Goal: Check status: Check status

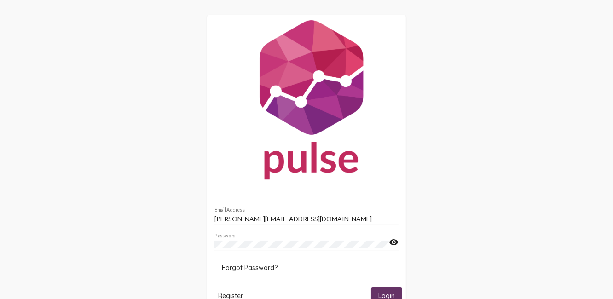
click at [386, 294] on span "Login" at bounding box center [386, 296] width 17 height 8
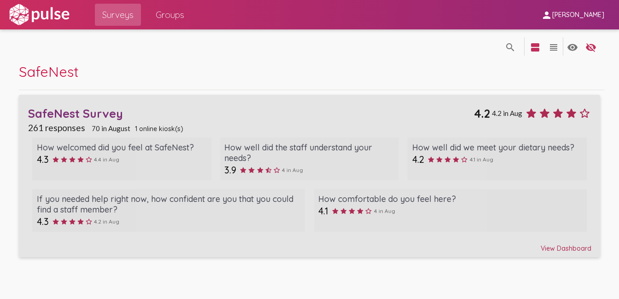
click at [564, 248] on div "View Dashboard" at bounding box center [309, 244] width 563 height 17
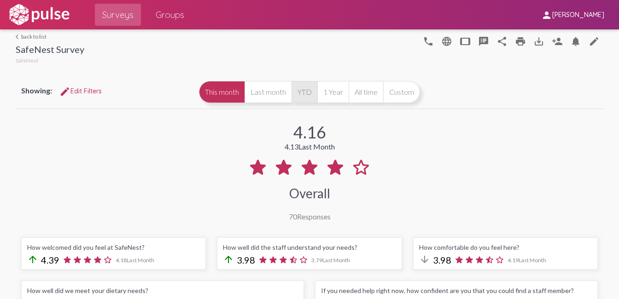
click at [298, 94] on button "YTD" at bounding box center [304, 92] width 26 height 22
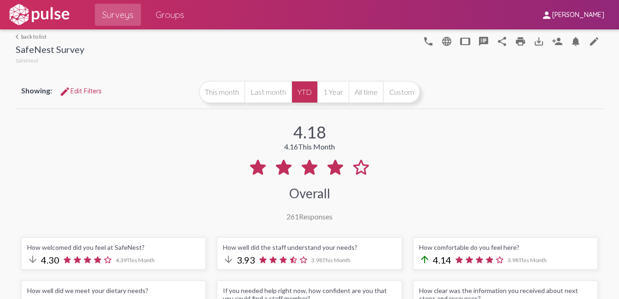
click at [33, 31] on div "arrow_back_ios back to list SafeNest Survey SafeNest phone language tablet spea…" at bounding box center [310, 47] width 588 height 37
click at [35, 37] on link "arrow_back_ios back to list" at bounding box center [50, 36] width 69 height 7
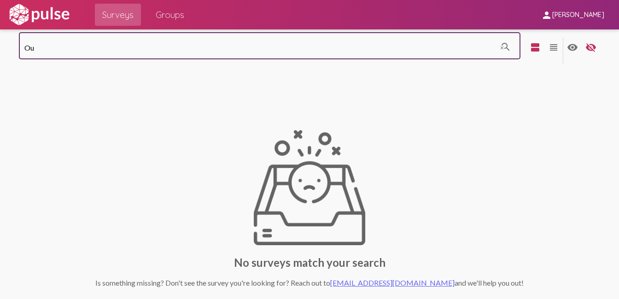
type input "O"
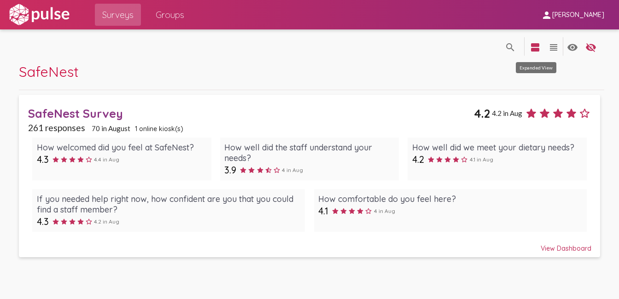
click at [549, 46] on mat-icon "view_headline" at bounding box center [553, 47] width 11 height 11
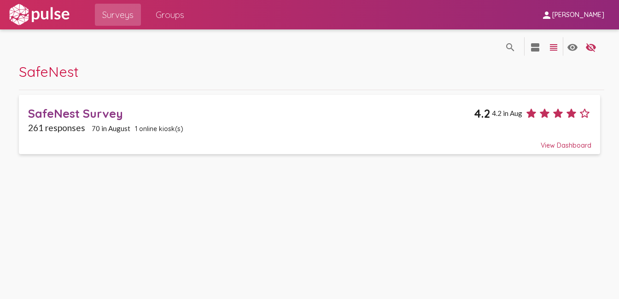
click at [551, 147] on div "View Dashboard" at bounding box center [309, 141] width 563 height 17
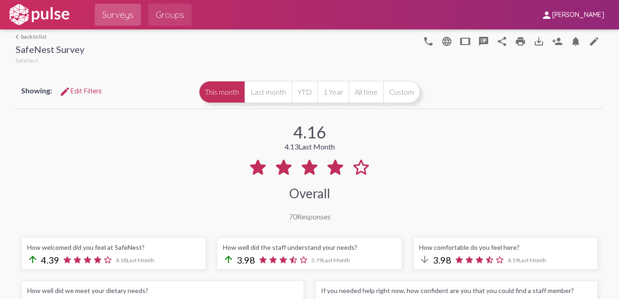
click at [180, 16] on span "Groups" at bounding box center [170, 14] width 29 height 17
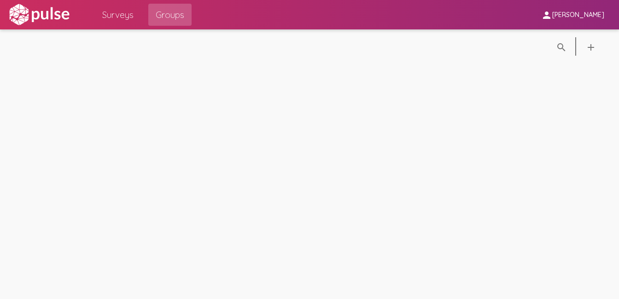
click at [120, 13] on span "Surveys" at bounding box center [117, 14] width 31 height 17
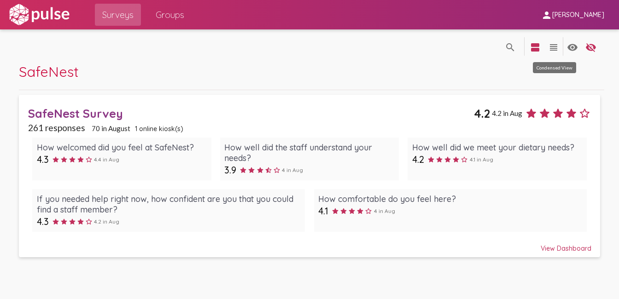
click at [552, 44] on mat-icon "view_headline" at bounding box center [553, 47] width 11 height 11
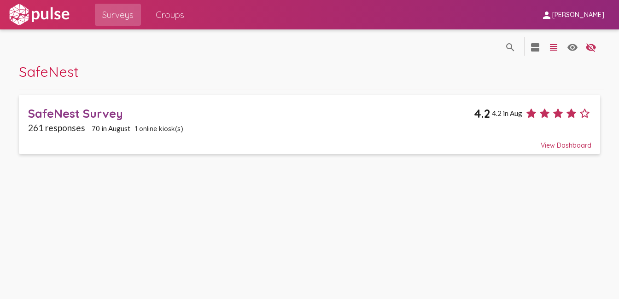
click at [552, 147] on div "View Dashboard" at bounding box center [309, 141] width 563 height 17
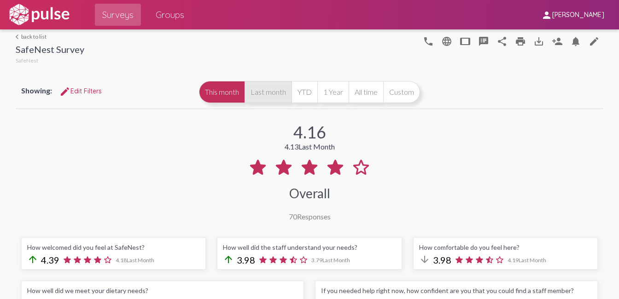
click at [258, 90] on button "Last month" at bounding box center [267, 92] width 47 height 22
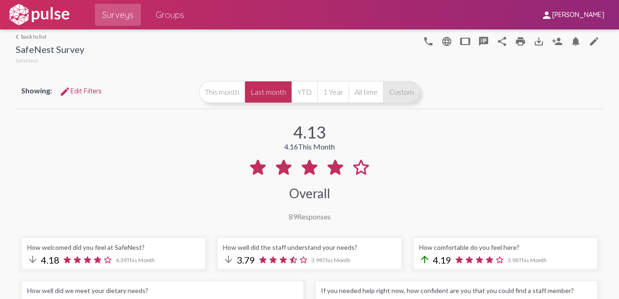
click at [387, 95] on button "Custom" at bounding box center [401, 92] width 37 height 22
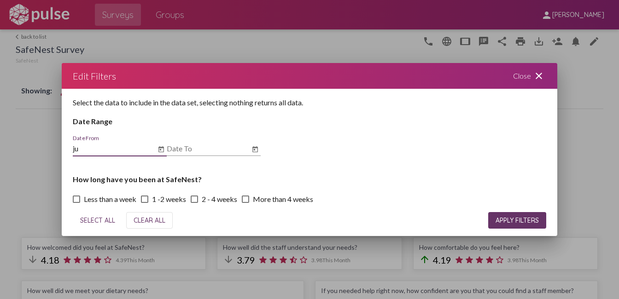
type input "j"
type input "[DATE]"
type input "a"
click at [76, 149] on input "[DATE]" at bounding box center [114, 149] width 83 height 8
type input "[DATE]"
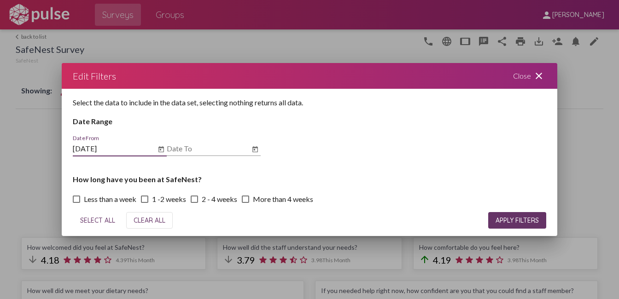
click at [184, 151] on input "Date To" at bounding box center [208, 149] width 83 height 8
click at [199, 150] on input "jume 30m 2024" at bounding box center [208, 149] width 83 height 8
click at [179, 148] on input "jume 30th 2024" at bounding box center [208, 149] width 83 height 8
type input "[DATE]"
click at [514, 218] on span "APPLY FILTERS" at bounding box center [516, 220] width 43 height 8
